Goal: Task Accomplishment & Management: Use online tool/utility

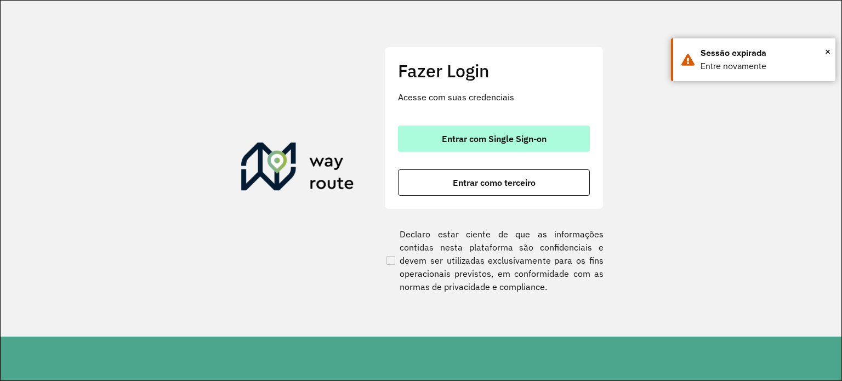
click at [435, 136] on button "Entrar com Single Sign-on" at bounding box center [494, 139] width 192 height 26
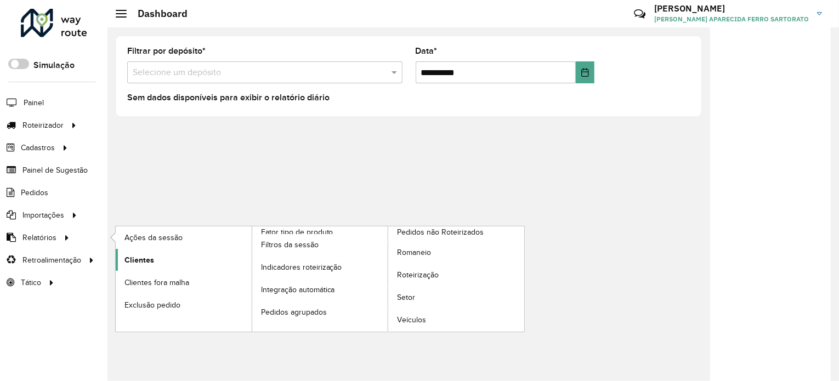
click at [148, 256] on span "Clientes" at bounding box center [139, 260] width 30 height 12
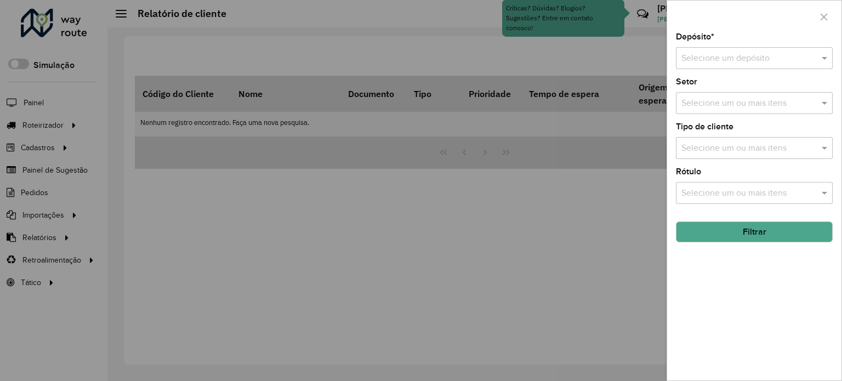
click at [728, 69] on div "Depósito * Selecione um depósito Setor Selecione um ou mais itens Tipo de clien…" at bounding box center [754, 207] width 174 height 348
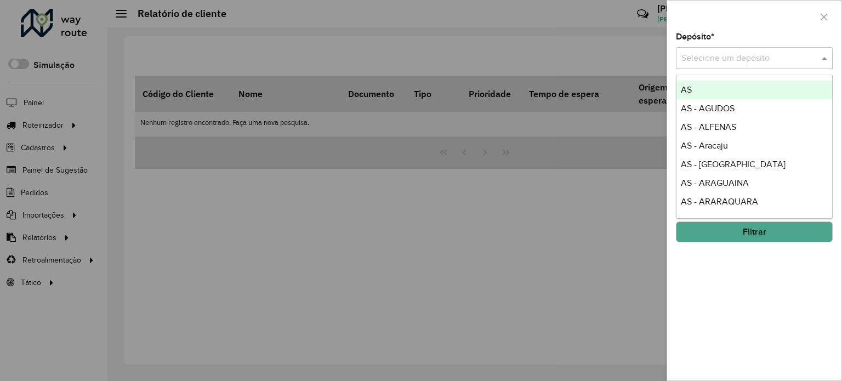
click at [724, 62] on input "text" at bounding box center [743, 58] width 124 height 13
type input "***"
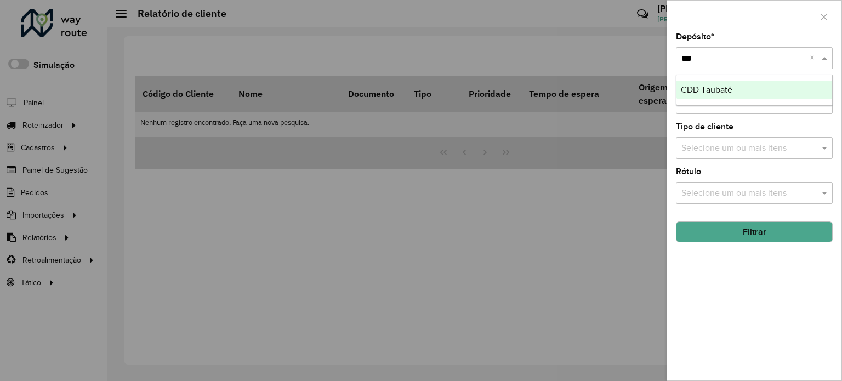
click at [733, 93] on div "CDD Taubaté" at bounding box center [754, 90] width 156 height 19
click at [727, 227] on button "Filtrar" at bounding box center [754, 231] width 157 height 21
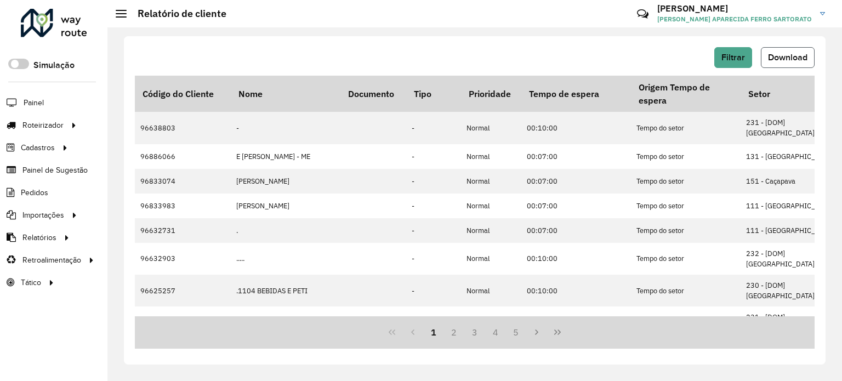
click at [780, 60] on span "Download" at bounding box center [787, 57] width 39 height 9
click at [802, 58] on span "Download" at bounding box center [787, 57] width 39 height 9
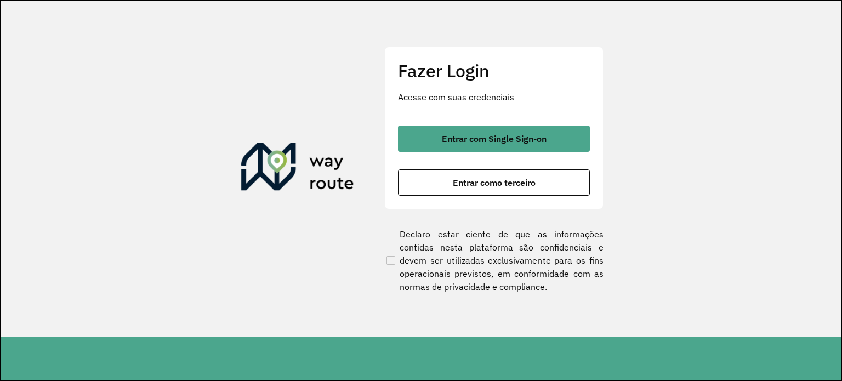
click at [483, 142] on span "Entrar com Single Sign-on" at bounding box center [494, 138] width 105 height 9
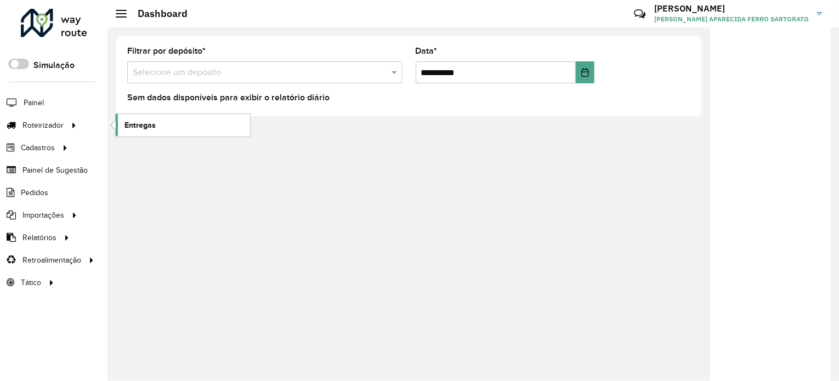
click at [153, 127] on span "Entregas" at bounding box center [139, 125] width 31 height 12
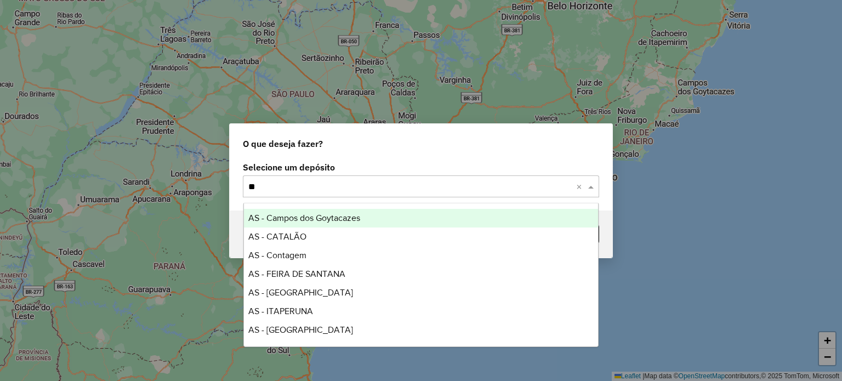
type input "***"
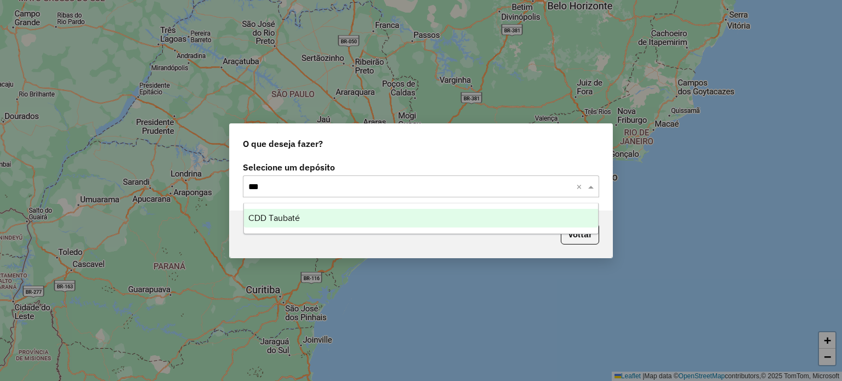
click at [270, 214] on span "CDD Taubaté" at bounding box center [274, 217] width 52 height 9
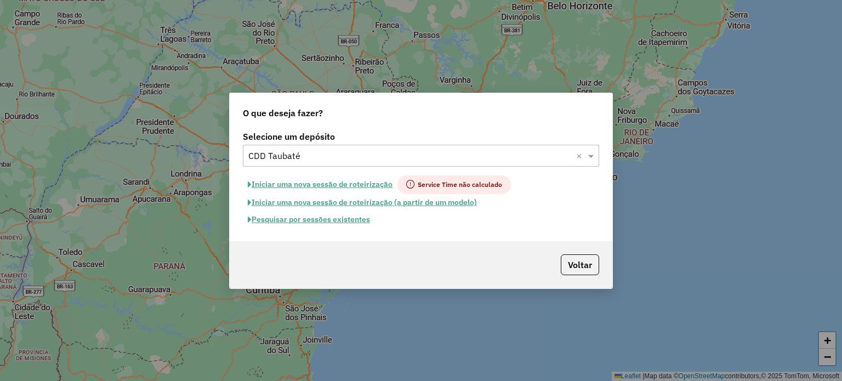
click at [307, 219] on button "Pesquisar por sessões existentes" at bounding box center [309, 219] width 132 height 17
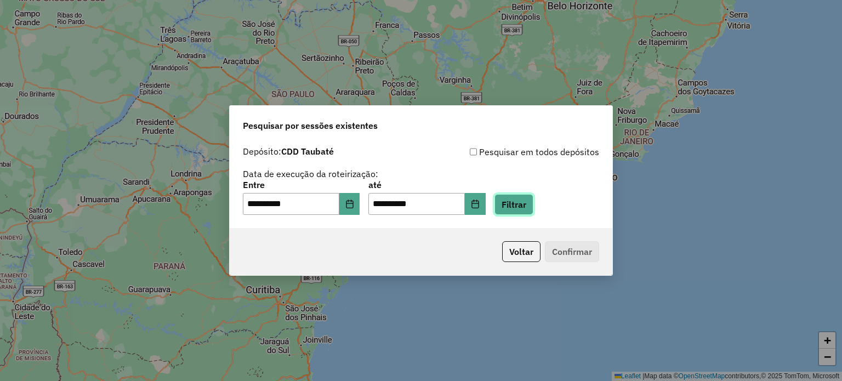
click at [527, 200] on button "Filtrar" at bounding box center [513, 204] width 39 height 21
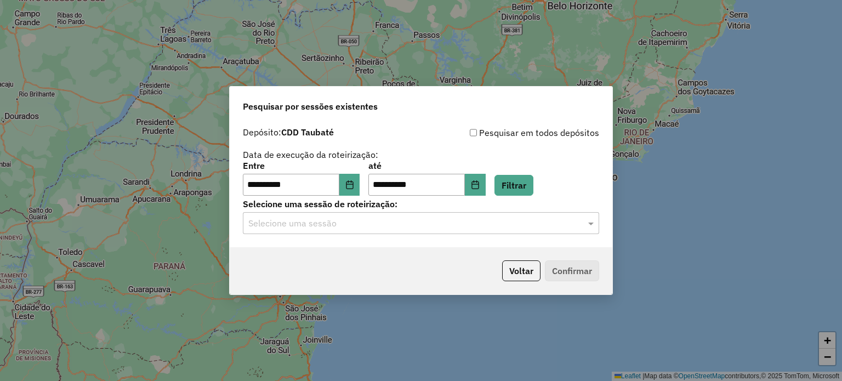
click at [312, 225] on input "text" at bounding box center [409, 223] width 323 height 13
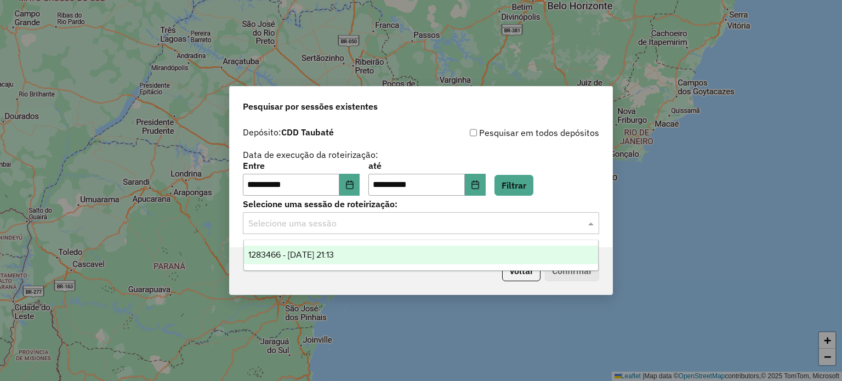
click at [299, 253] on span "1283466 - [DATE] 21:13" at bounding box center [291, 254] width 86 height 9
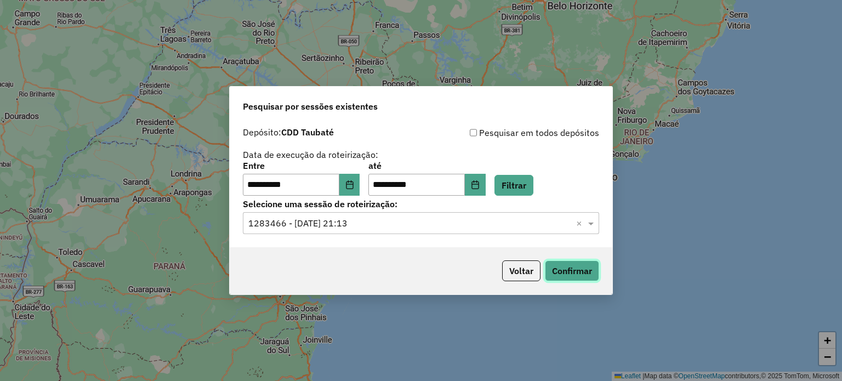
click at [578, 270] on button "Confirmar" at bounding box center [572, 270] width 54 height 21
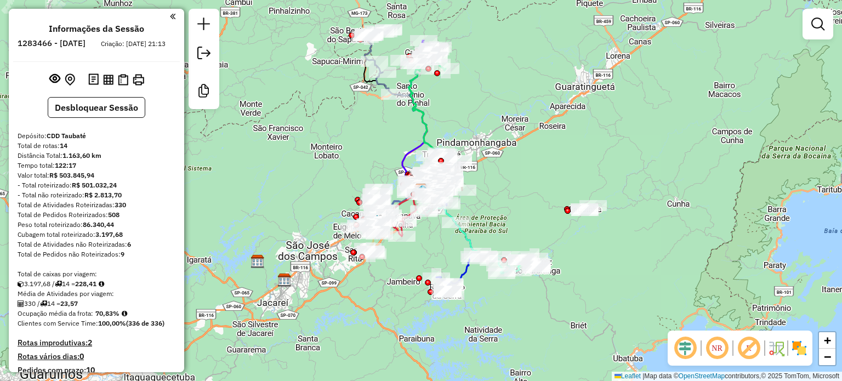
click at [801, 348] on img at bounding box center [799, 348] width 18 height 18
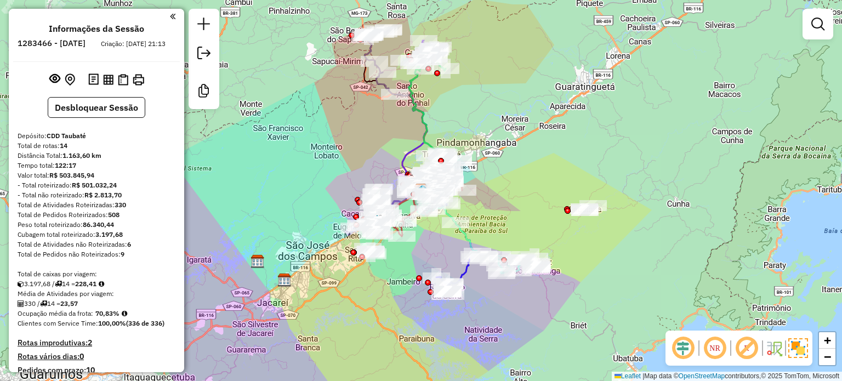
click at [748, 347] on em at bounding box center [746, 348] width 26 height 26
click at [720, 180] on div "Janela de atendimento Grade de atendimento Capacidade Transportadoras Veículos …" at bounding box center [421, 190] width 842 height 381
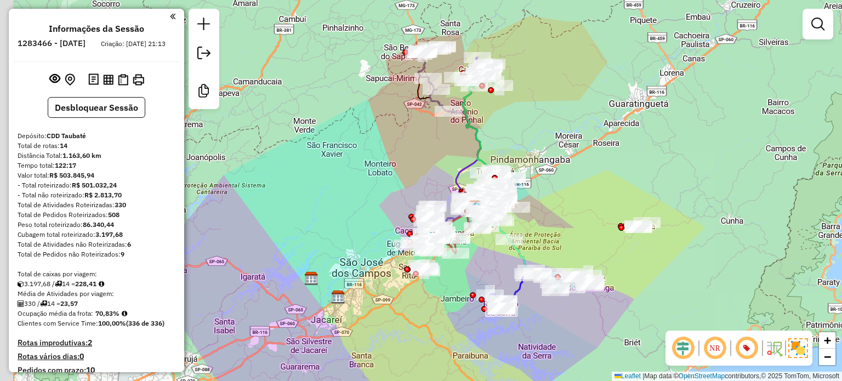
drag, startPoint x: 313, startPoint y: 190, endPoint x: 396, endPoint y: 120, distance: 108.6
click at [396, 120] on div "Janela de atendimento Grade de atendimento Capacidade Transportadoras Veículos …" at bounding box center [421, 190] width 842 height 381
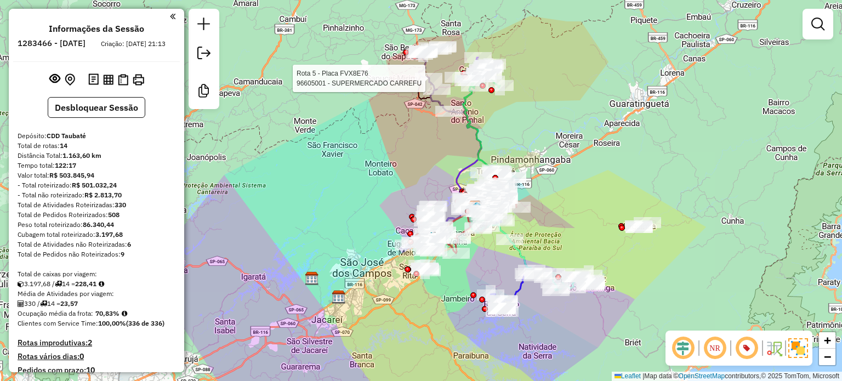
click at [682, 347] on em at bounding box center [683, 348] width 26 height 26
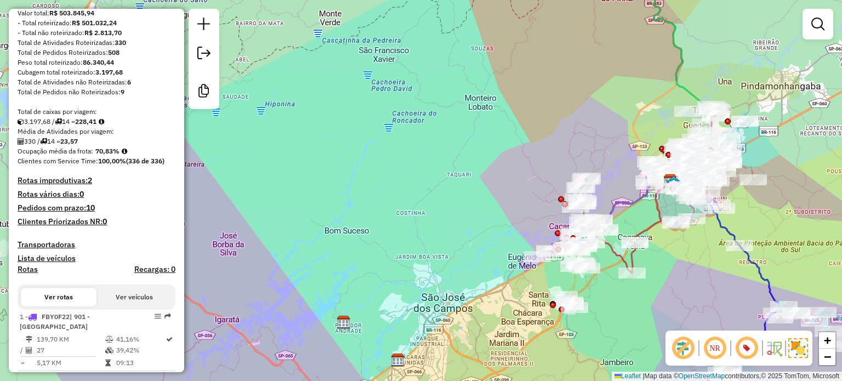
scroll to position [164, 0]
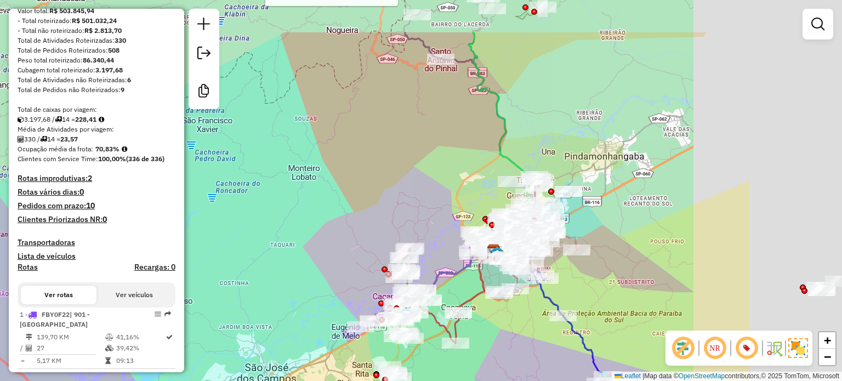
drag, startPoint x: 575, startPoint y: 105, endPoint x: 370, endPoint y: 164, distance: 213.2
click at [373, 173] on div "Rota 5 - Placa FVX8E76 96605001 - SUPERMERCADO CARREFU Janela de atendimento Gr…" at bounding box center [421, 190] width 842 height 381
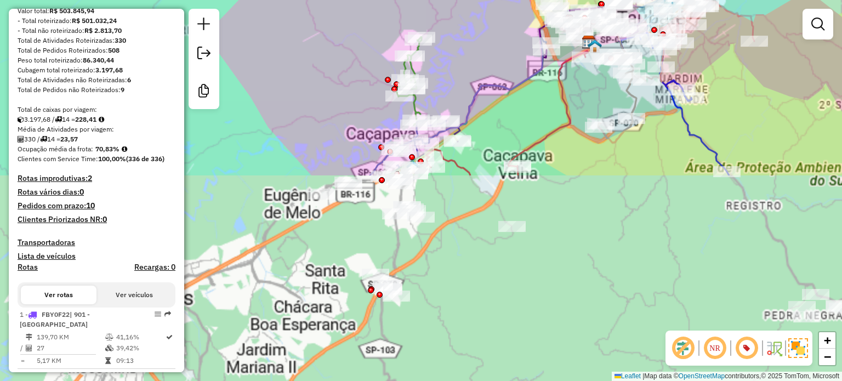
drag, startPoint x: 432, startPoint y: 250, endPoint x: 482, endPoint y: 10, distance: 245.3
click at [482, 10] on div "Rota 5 - Placa FVX8E76 96605001 - SUPERMERCADO CARREFU Janela de atendimento Gr…" at bounding box center [421, 190] width 842 height 381
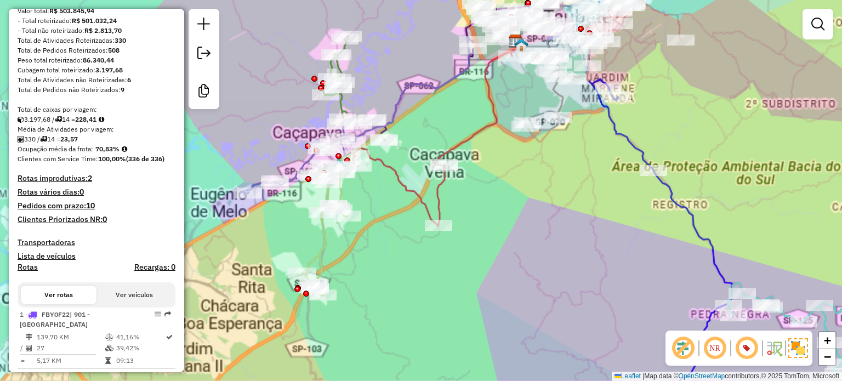
drag, startPoint x: 698, startPoint y: 215, endPoint x: 607, endPoint y: 213, distance: 91.0
click at [623, 231] on div "Rota 5 - Placa FVX8E76 96605001 - SUPERMERCADO CARREFU Janela de atendimento Gr…" at bounding box center [421, 190] width 842 height 381
